Goal: Task Accomplishment & Management: Use online tool/utility

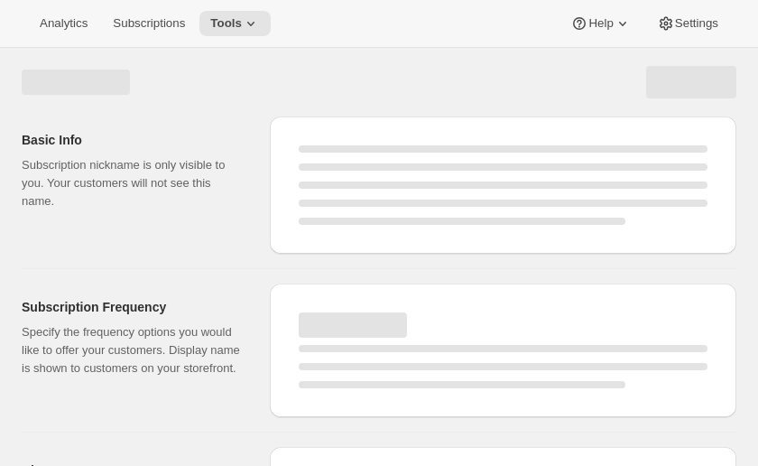
select select "WEEK"
select select "MONTH"
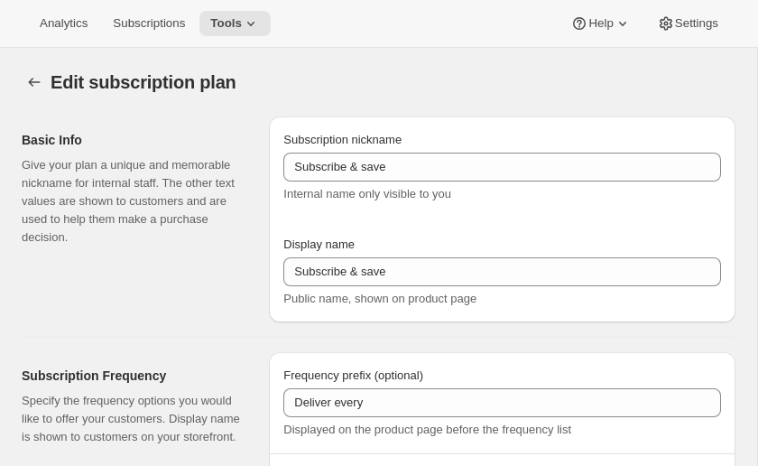
type input "Suscripción 450"
type input "Suscripción mensual 5 productos"
type input "Entrega cada"
type input "1"
select select "MONTH"
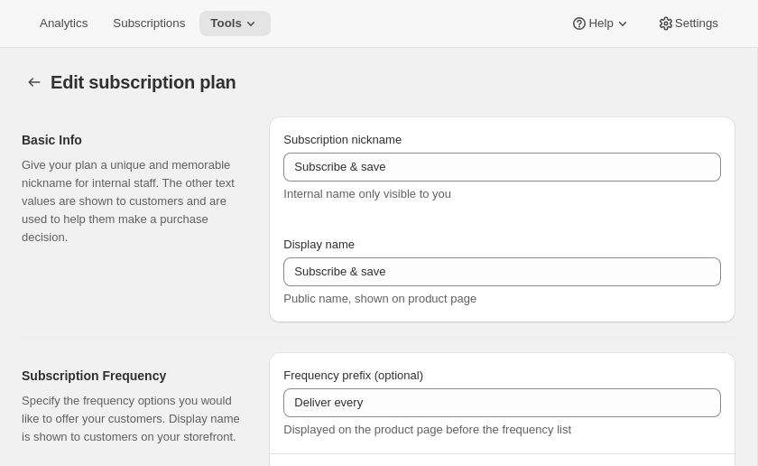
type input "mes"
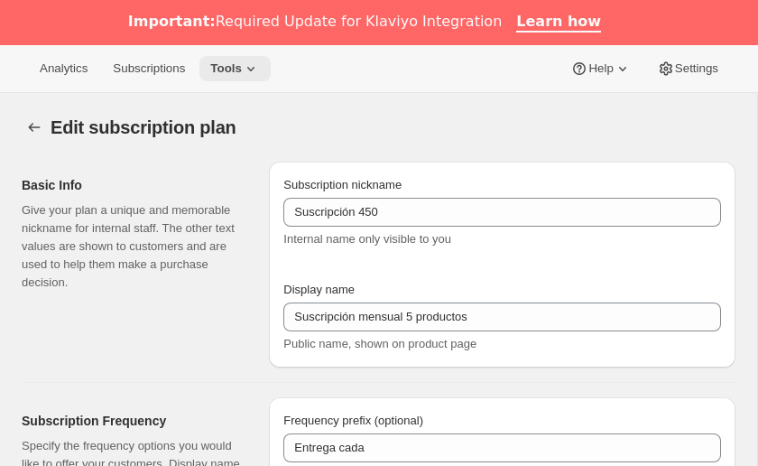
click at [242, 67] on span "Tools" at bounding box center [226, 68] width 32 height 14
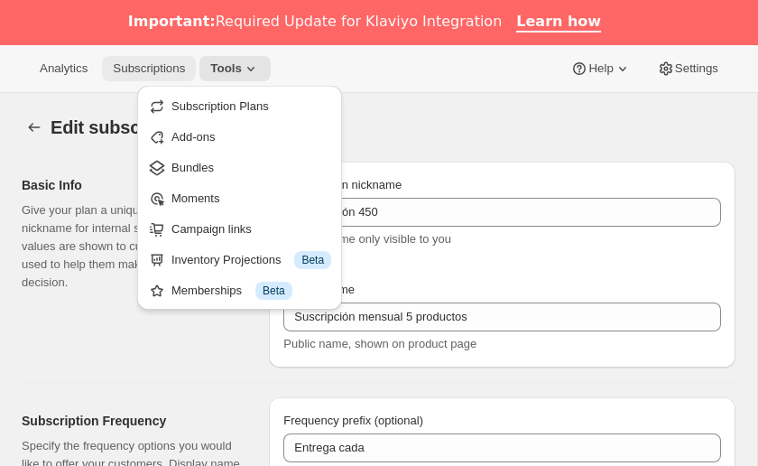
click at [153, 69] on span "Subscriptions" at bounding box center [149, 68] width 72 height 14
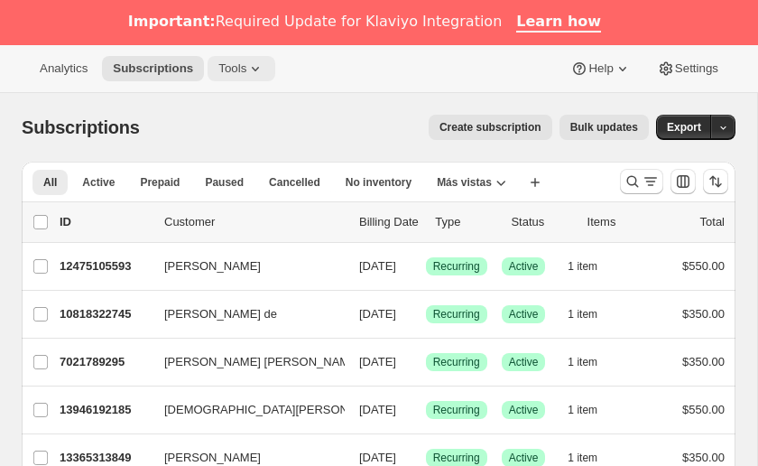
click at [241, 77] on button "Tools" at bounding box center [242, 68] width 68 height 25
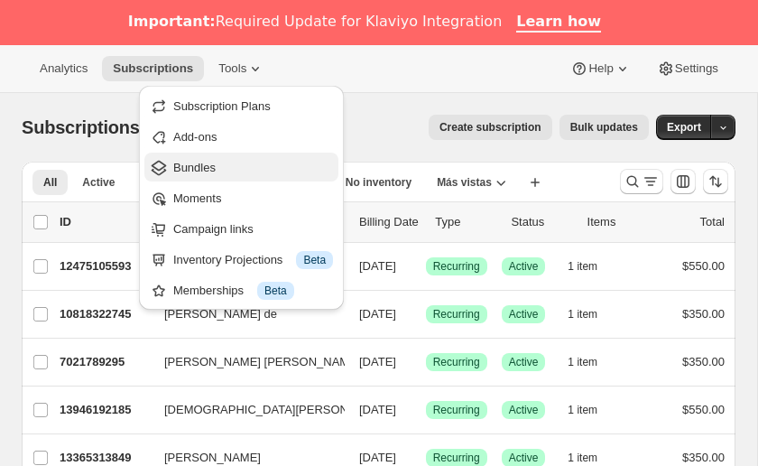
click at [240, 177] on button "Bundles" at bounding box center [241, 167] width 194 height 29
